Goal: Information Seeking & Learning: Learn about a topic

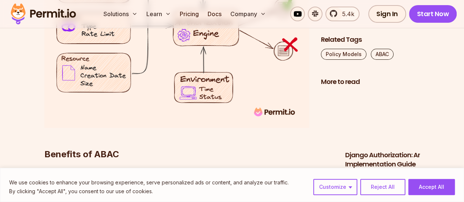
scroll to position [1469, 0]
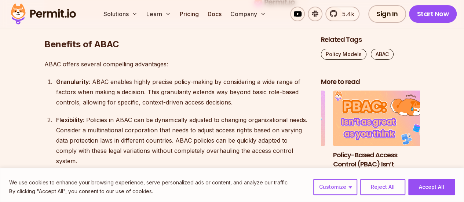
click at [204, 82] on div "Granularity : ABAC enables highly precise policy-making by considering a wide r…" at bounding box center [182, 92] width 253 height 31
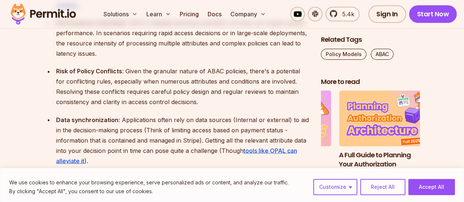
scroll to position [1983, 0]
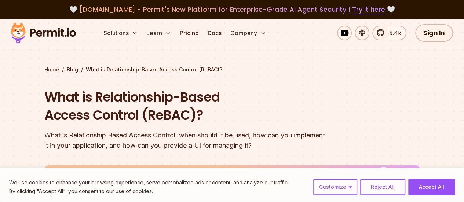
drag, startPoint x: 442, startPoint y: 186, endPoint x: 360, endPoint y: 135, distance: 96.8
click at [442, 186] on button "Accept All" at bounding box center [432, 187] width 47 height 16
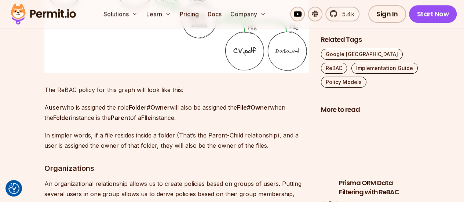
scroll to position [1615, 0]
